Goal: Task Accomplishment & Management: Manage account settings

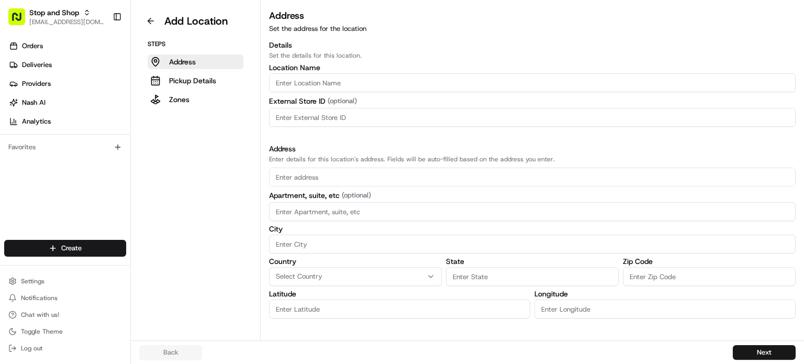
click at [193, 228] on aside "Add Location Steps Address Pickup Details Zones" at bounding box center [196, 170] width 130 height 340
click at [149, 22] on button at bounding box center [150, 21] width 23 height 17
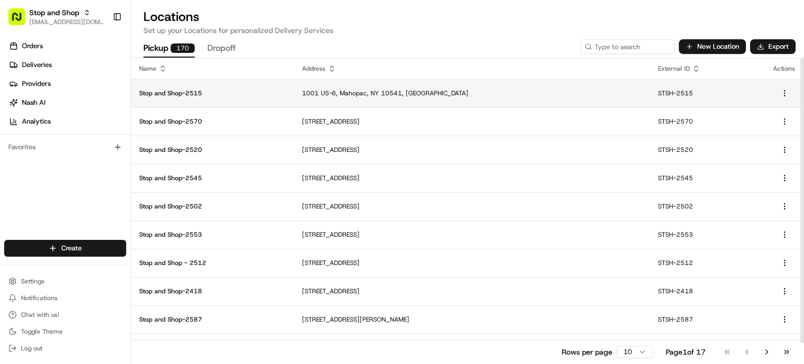
click at [473, 93] on p "1001 US-6, Mahopac, NY 10541, [GEOGRAPHIC_DATA]" at bounding box center [471, 93] width 339 height 8
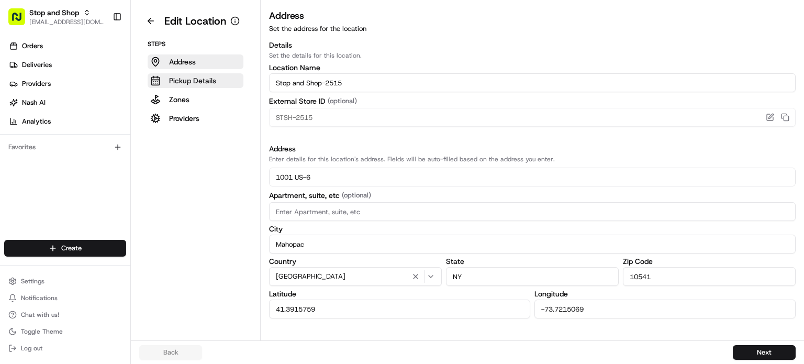
click at [199, 80] on p "Pickup Details" at bounding box center [192, 80] width 47 height 10
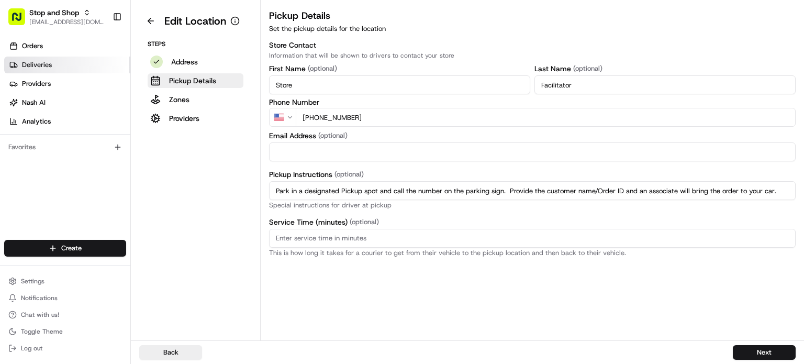
drag, startPoint x: 314, startPoint y: 87, endPoint x: 108, endPoint y: 69, distance: 207.0
click at [113, 67] on div "Stop and Shop [EMAIL_ADDRESS][DOMAIN_NAME] Toggle Sidebar Orders Deliveries Pro…" at bounding box center [402, 182] width 804 height 364
click at [204, 100] on button "Zones" at bounding box center [196, 99] width 96 height 15
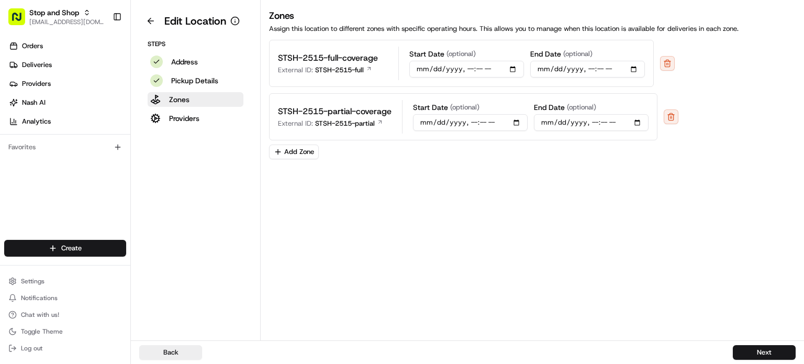
click at [336, 61] on p "STSH-2515-full-coverage" at bounding box center [328, 58] width 100 height 13
click at [368, 68] on icon at bounding box center [369, 68] width 6 height 6
click at [59, 19] on span "[EMAIL_ADDRESS][DOMAIN_NAME]" at bounding box center [66, 22] width 75 height 8
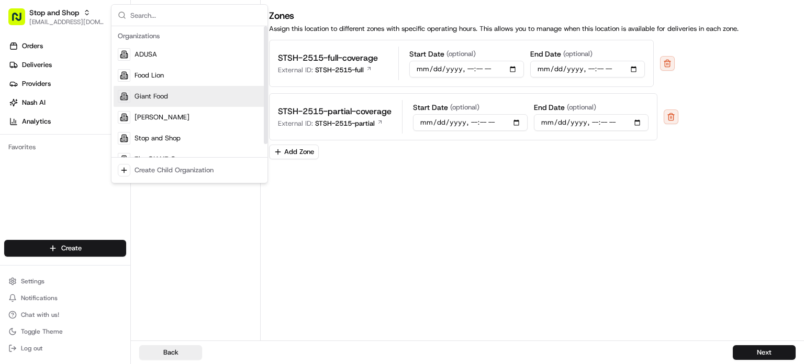
click at [178, 100] on div "Giant Food" at bounding box center [190, 96] width 152 height 21
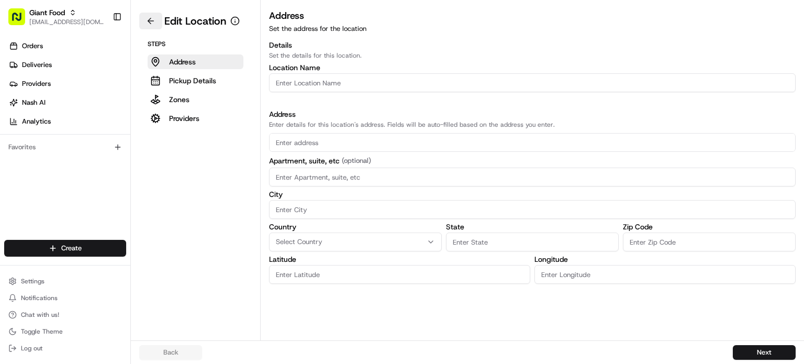
click at [151, 19] on button at bounding box center [150, 21] width 23 height 17
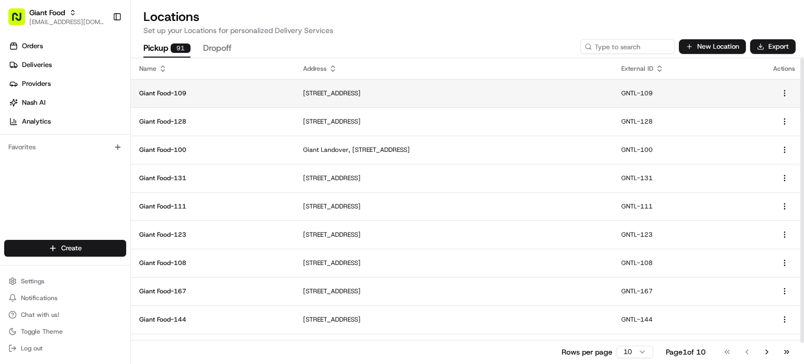
click at [429, 87] on td "[STREET_ADDRESS]" at bounding box center [454, 93] width 318 height 28
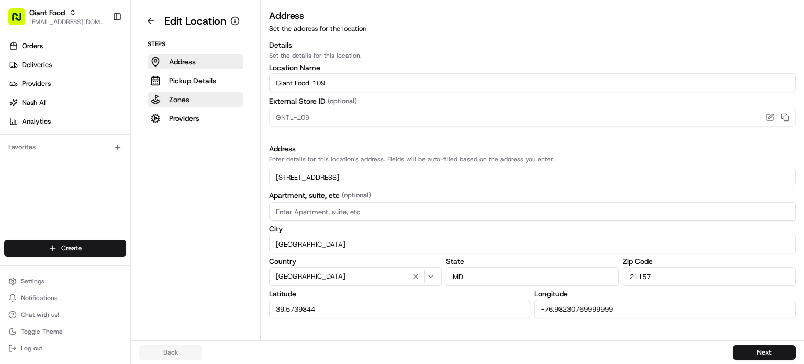
click at [198, 96] on button "Zones" at bounding box center [196, 99] width 96 height 15
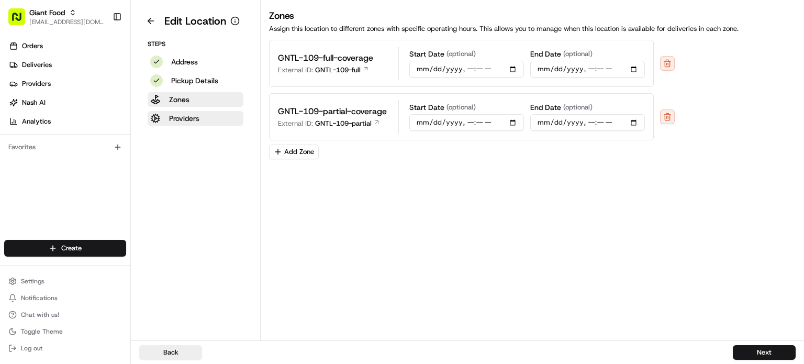
click at [205, 117] on button "Providers" at bounding box center [196, 118] width 96 height 15
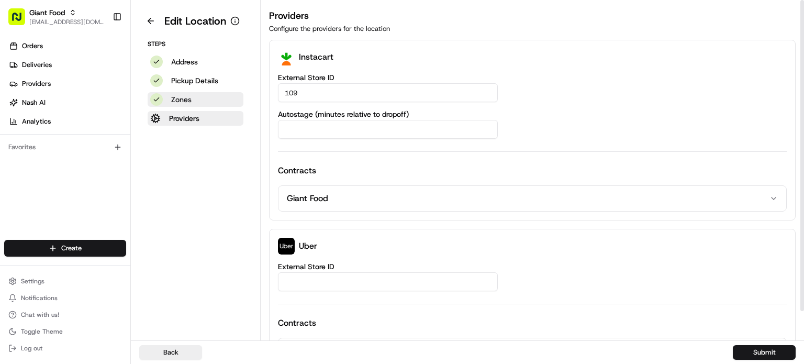
click at [200, 98] on button "Zones" at bounding box center [196, 99] width 96 height 15
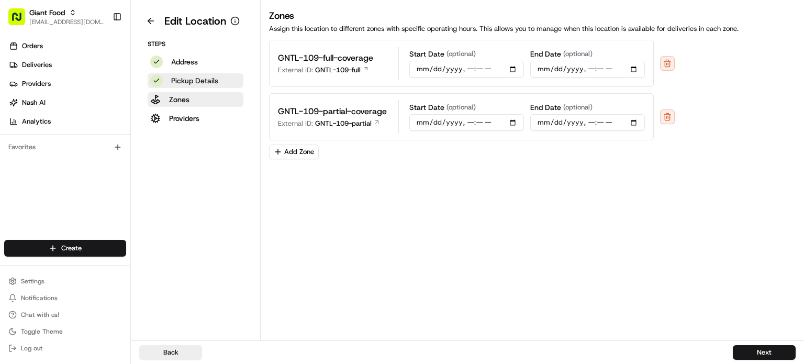
click at [207, 80] on p "Pickup Details" at bounding box center [194, 80] width 47 height 10
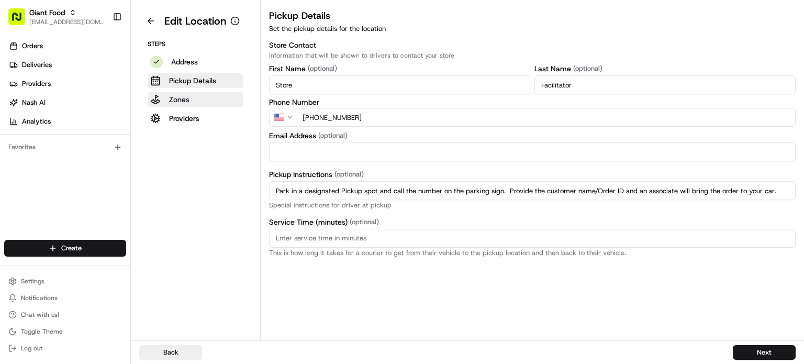
click at [209, 104] on button "Zones" at bounding box center [196, 99] width 96 height 15
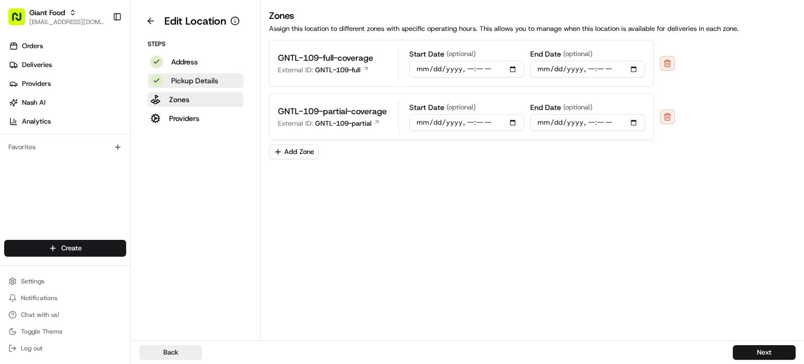
click at [216, 77] on p "Pickup Details" at bounding box center [194, 80] width 47 height 10
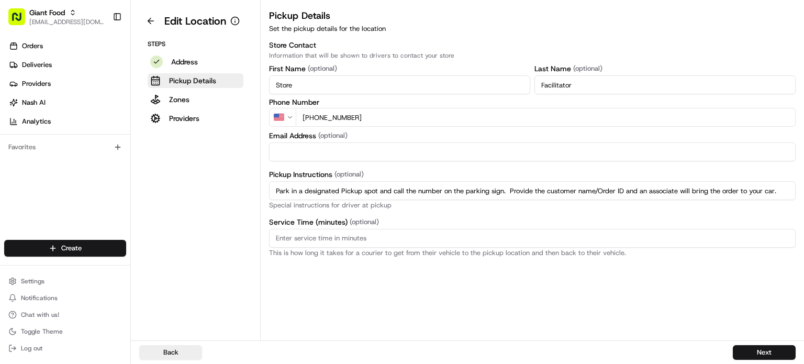
drag, startPoint x: 780, startPoint y: 192, endPoint x: 269, endPoint y: 192, distance: 510.7
click at [269, 192] on input "Park in a designated Pickup spot and call the number on the parking sign. Provi…" at bounding box center [532, 190] width 526 height 19
click at [189, 89] on div "Steps Address Pickup Details Zones Providers" at bounding box center [195, 83] width 112 height 86
click at [190, 96] on button "Zones" at bounding box center [196, 99] width 96 height 15
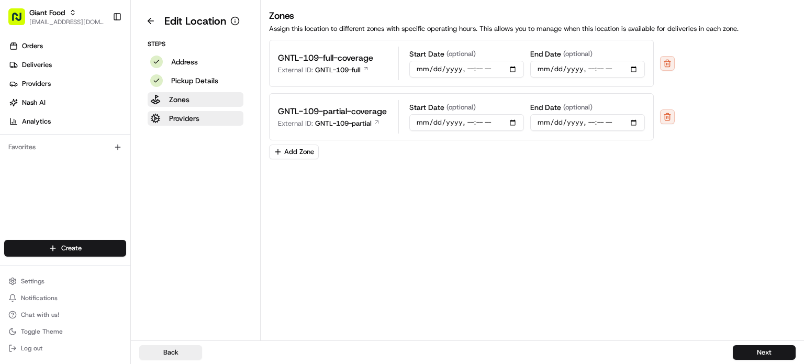
click at [211, 116] on button "Providers" at bounding box center [196, 118] width 96 height 15
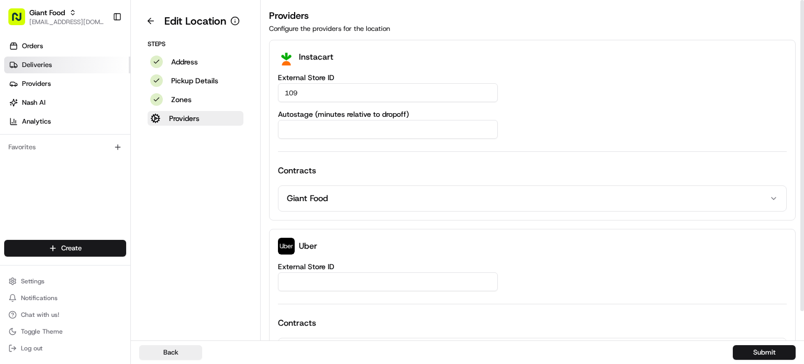
drag, startPoint x: 335, startPoint y: 94, endPoint x: 122, endPoint y: 73, distance: 214.0
click at [118, 73] on div "Giant Food [EMAIL_ADDRESS][DOMAIN_NAME] Toggle Sidebar Orders Deliveries Provid…" at bounding box center [402, 182] width 804 height 364
